Goal: Find specific page/section: Find specific page/section

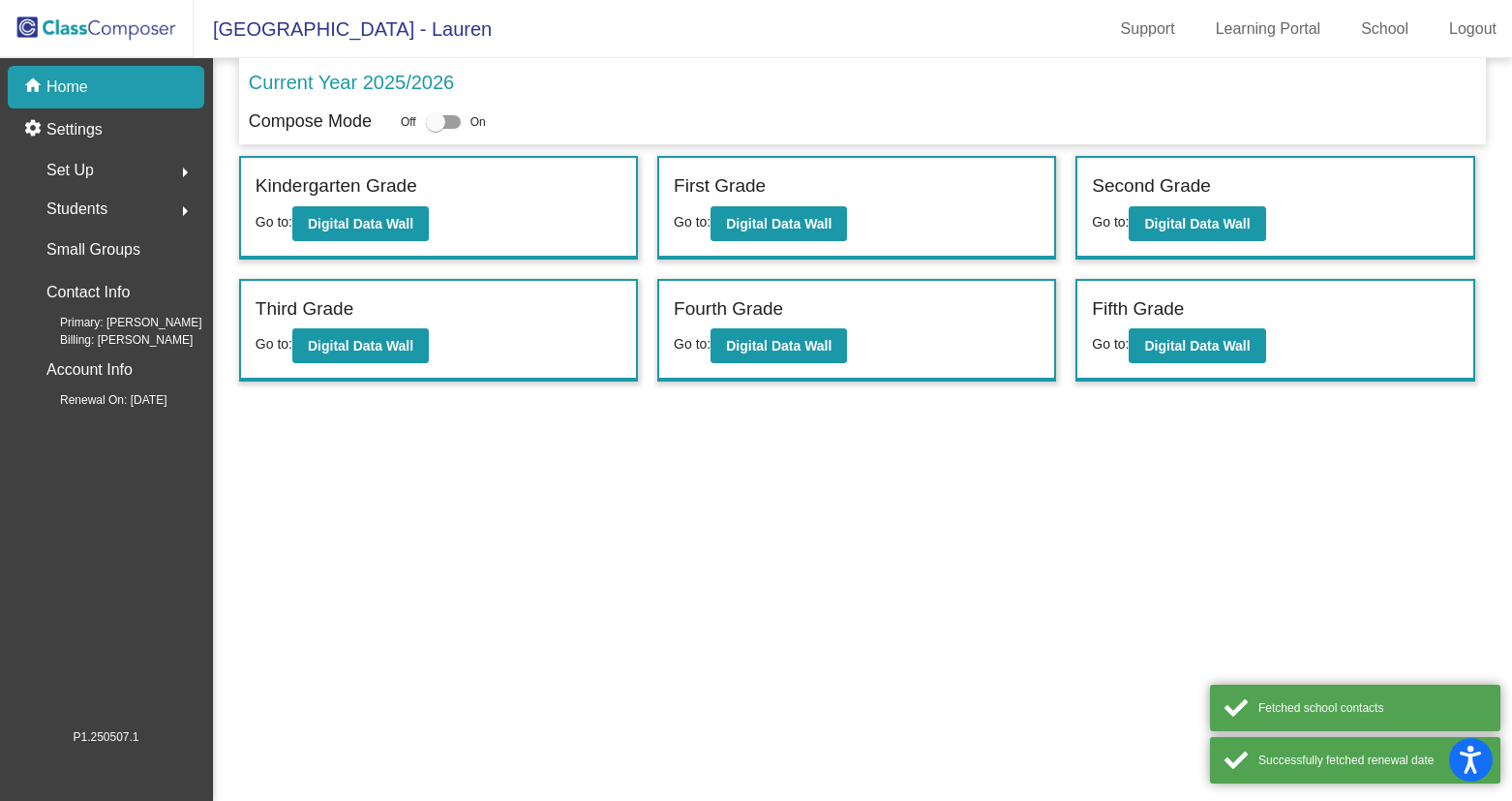
click at [765, 367] on div "Fourth Grade Go to: Digital Data Wall" at bounding box center [857, 331] width 395 height 100
click at [763, 353] on b "Digital Data Wall" at bounding box center [779, 346] width 106 height 16
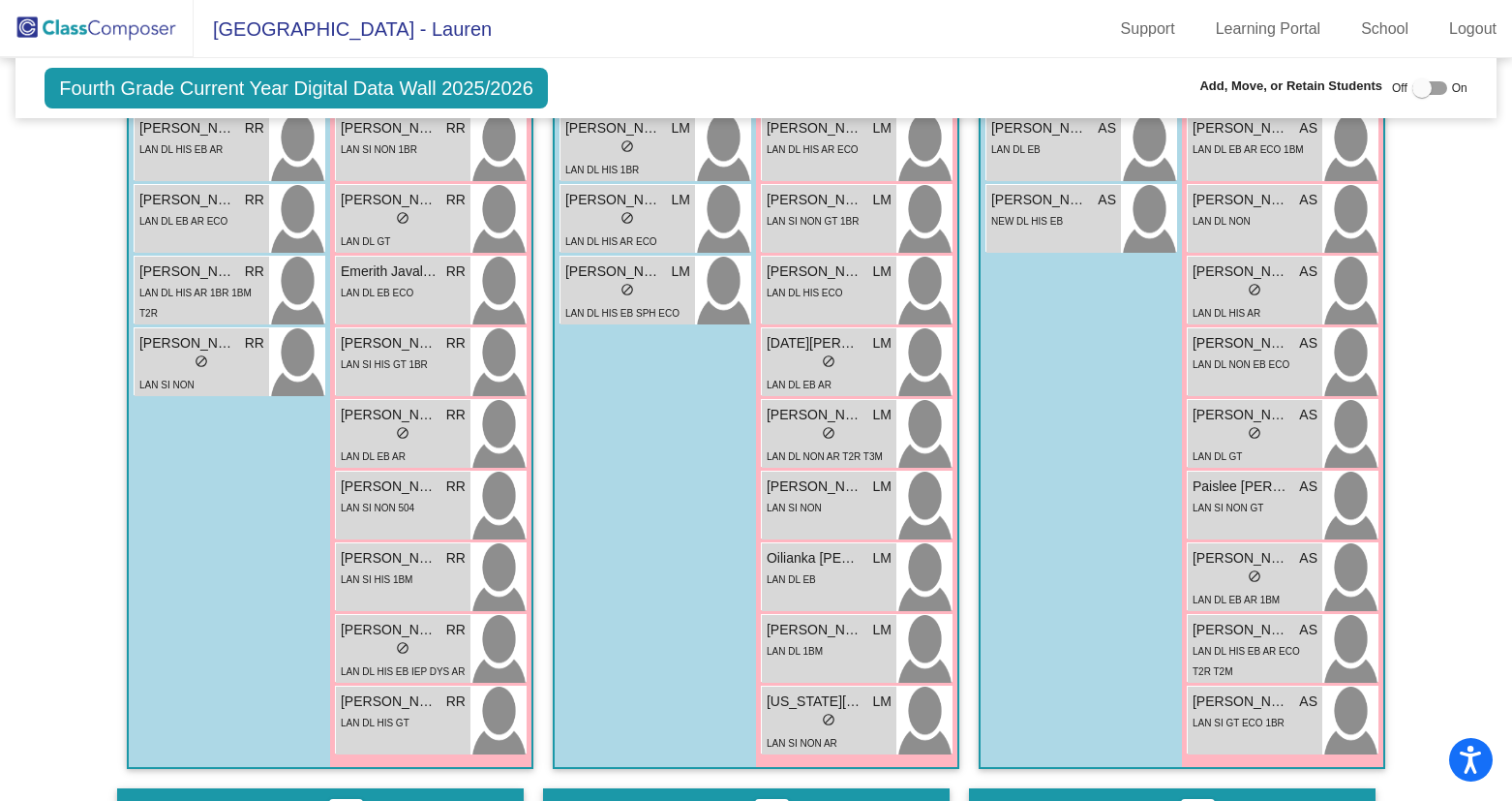
scroll to position [1026, 0]
click at [345, 426] on div "lock do_not_disturb_alt" at bounding box center [403, 434] width 125 height 21
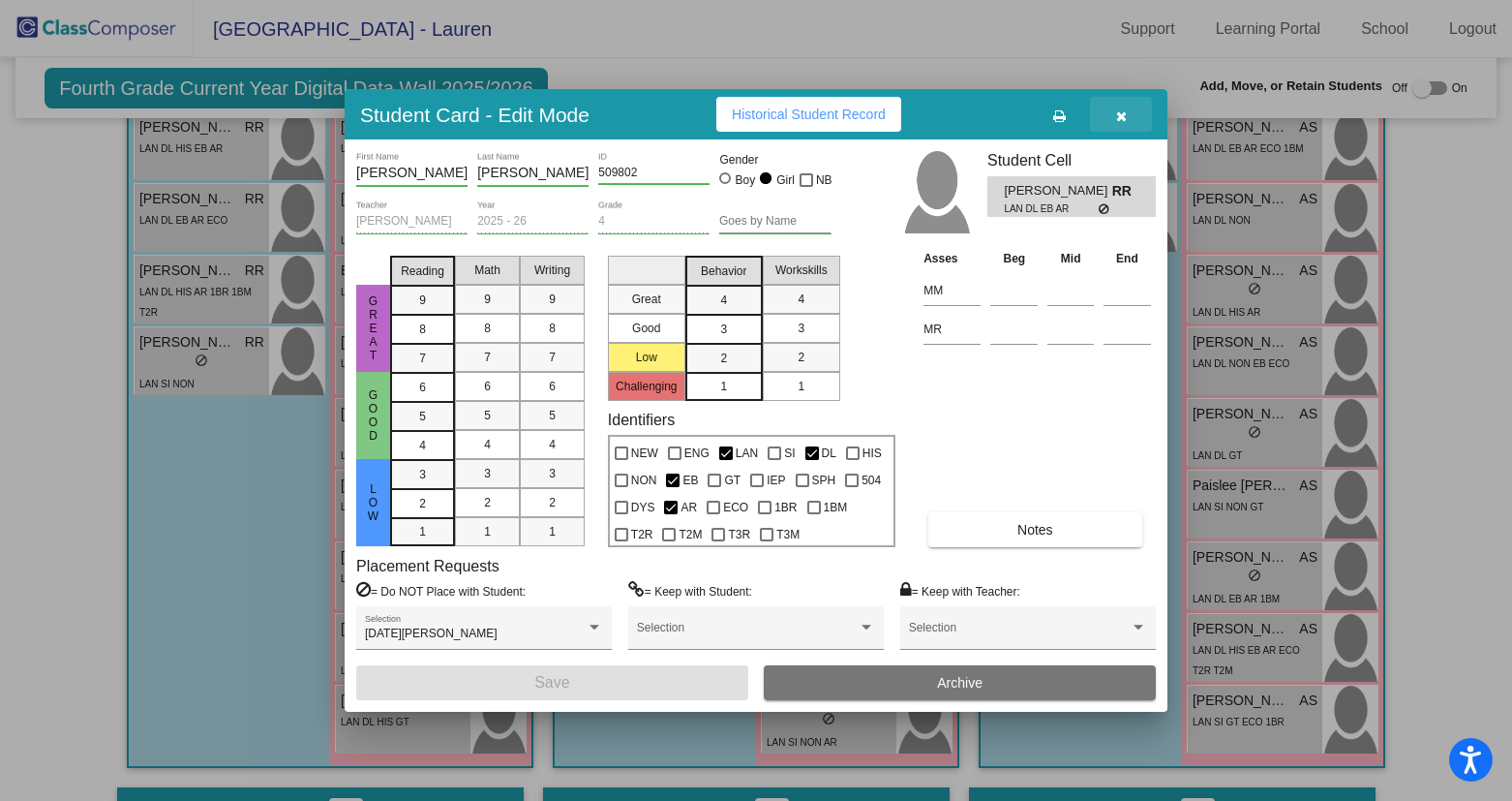
click at [1116, 117] on icon "button" at bounding box center [1121, 117] width 11 height 14
